Goal: Transaction & Acquisition: Download file/media

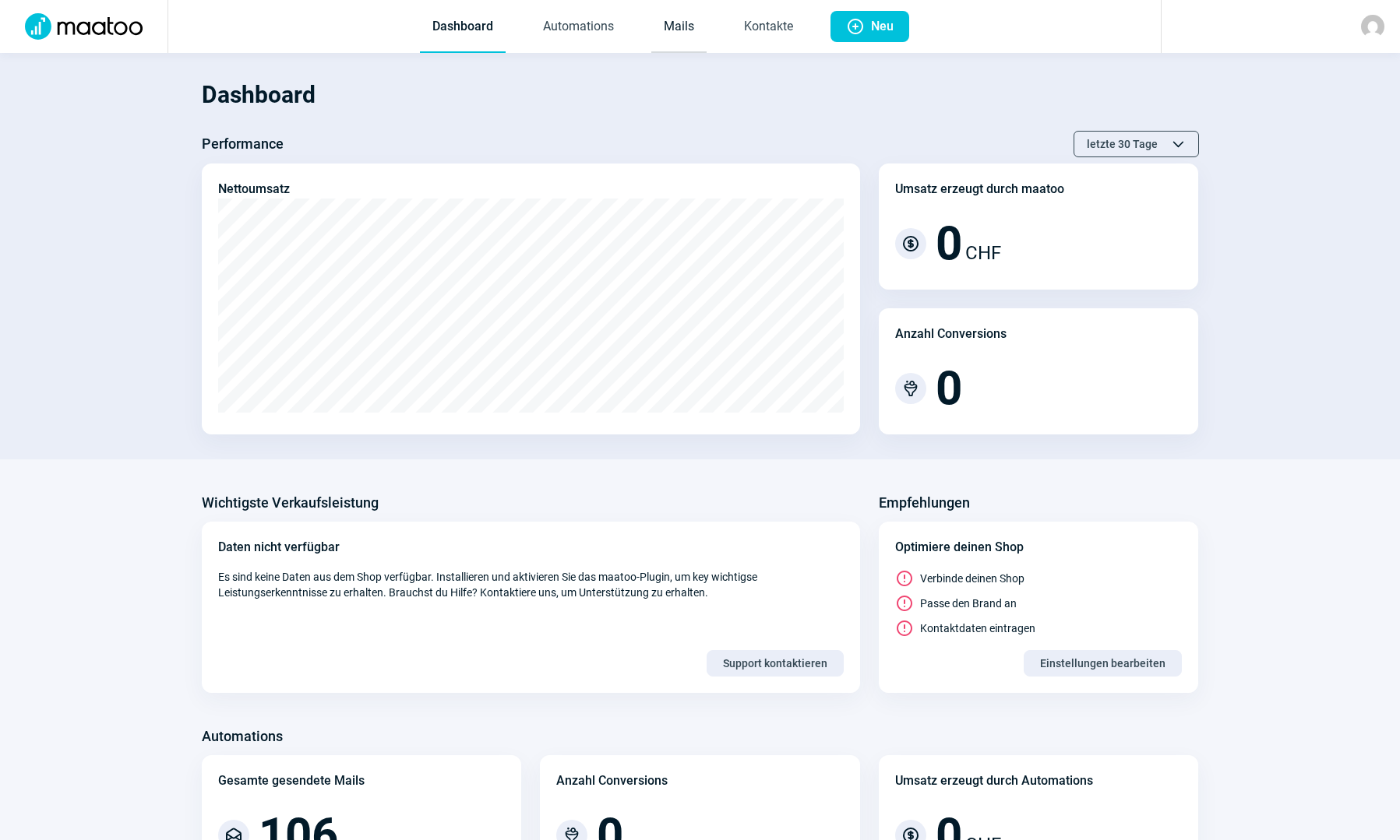
click at [672, 35] on link "Mails" at bounding box center [679, 28] width 55 height 51
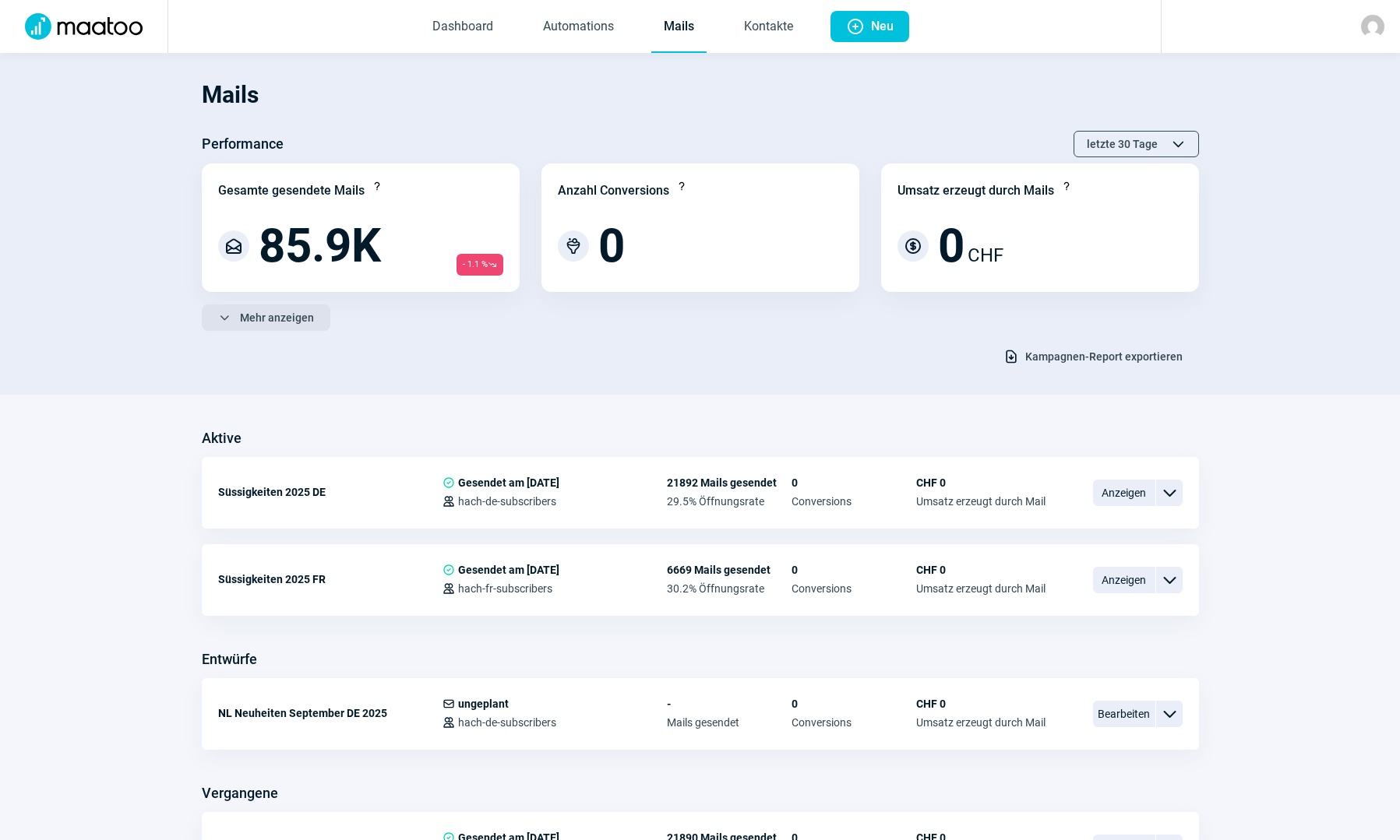
click at [274, 325] on span "Mehr anzeigen" at bounding box center [277, 317] width 74 height 25
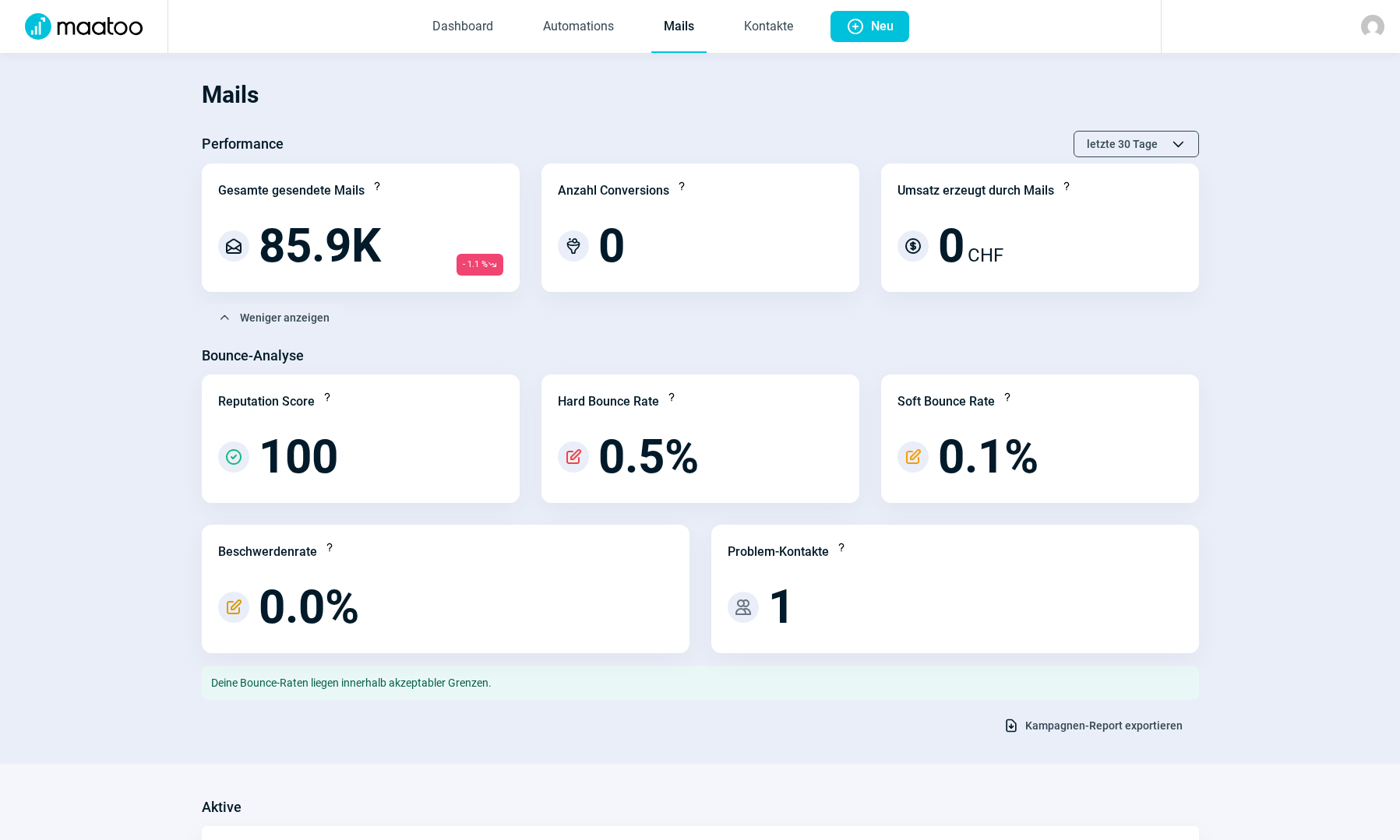
click at [1051, 731] on span "Kampagnen-Report exportieren" at bounding box center [1104, 725] width 158 height 25
click at [768, 28] on link "Kontakte" at bounding box center [768, 28] width 74 height 51
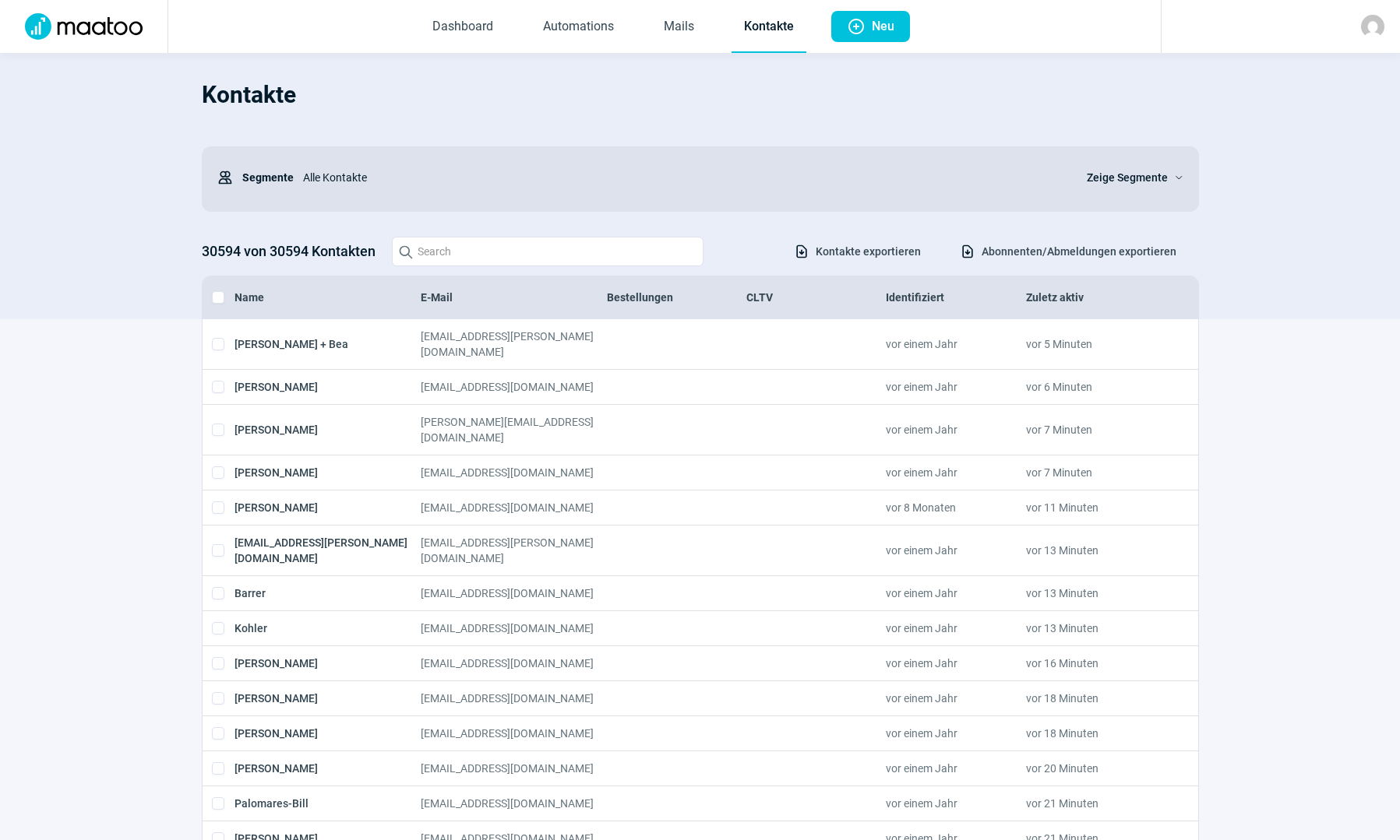
click at [1095, 263] on span "Abonnenten/Abmeldungen exportieren" at bounding box center [1079, 251] width 195 height 25
click at [1145, 183] on span "Zeige Segmente" at bounding box center [1127, 177] width 81 height 19
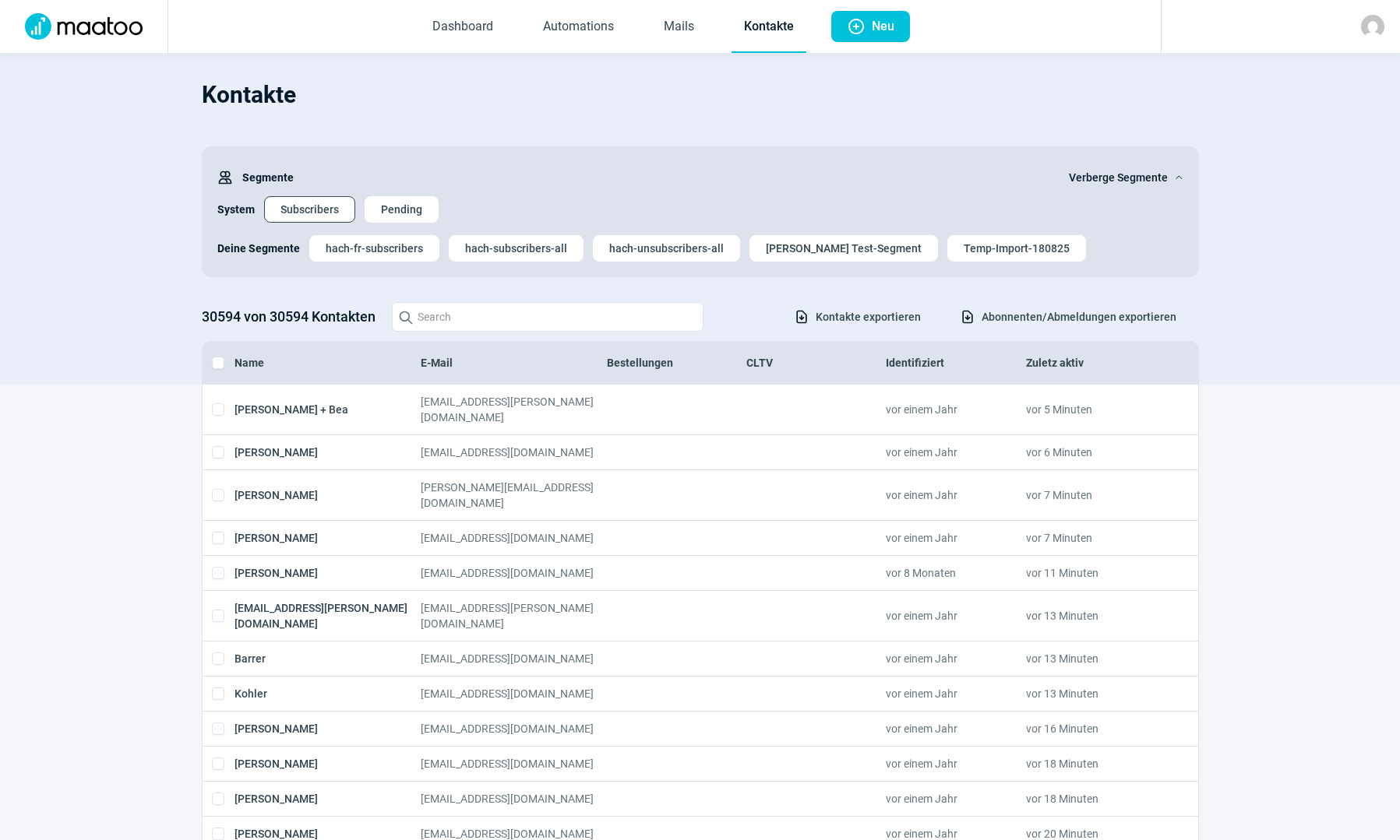
click at [301, 206] on span "Subscribers" at bounding box center [309, 209] width 58 height 25
